Goal: Navigation & Orientation: Find specific page/section

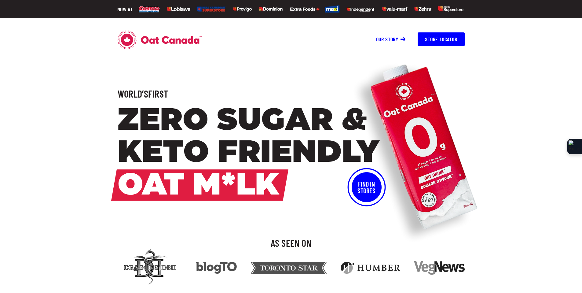
click at [359, 182] on button "Find In Stores" at bounding box center [367, 187] width 30 height 30
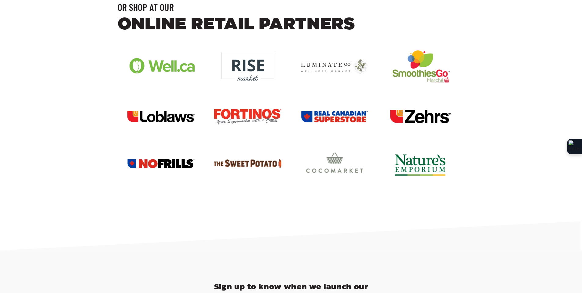
scroll to position [477, 0]
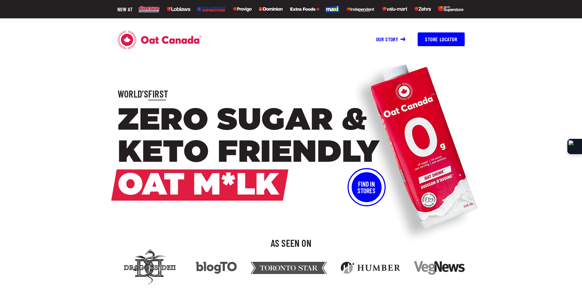
scroll to position [299, 0]
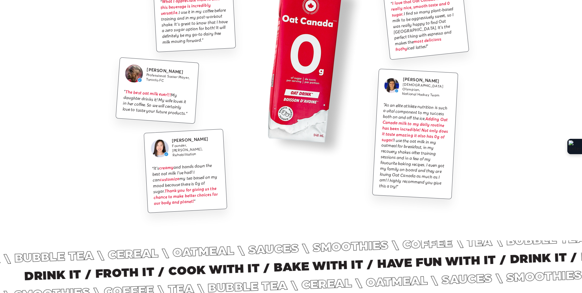
scroll to position [1378, 0]
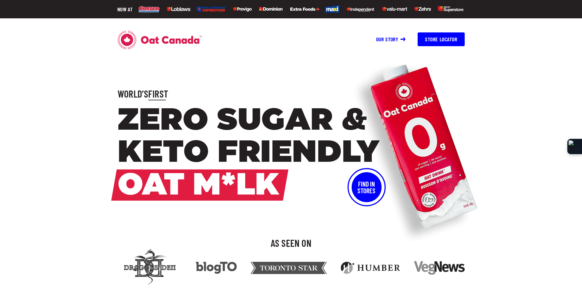
click at [388, 37] on link "Our story" at bounding box center [391, 39] width 30 height 7
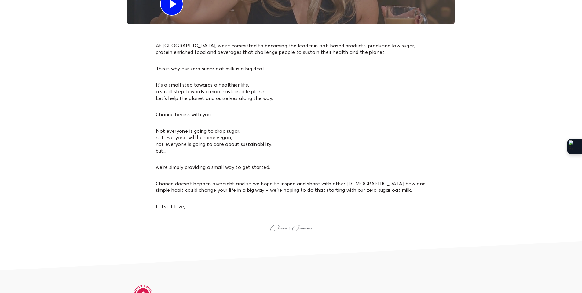
scroll to position [776, 0]
